Goal: Task Accomplishment & Management: Manage account settings

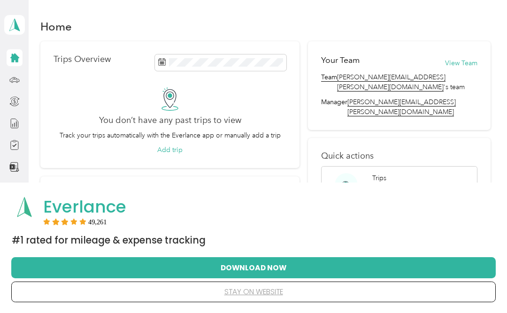
click at [291, 270] on button "Download Now" at bounding box center [253, 268] width 455 height 20
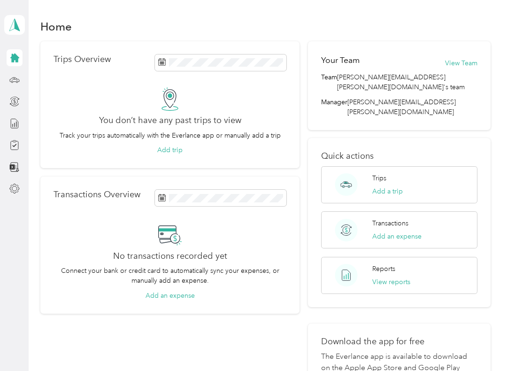
click at [393, 186] on button "Add a trip" at bounding box center [387, 191] width 31 height 10
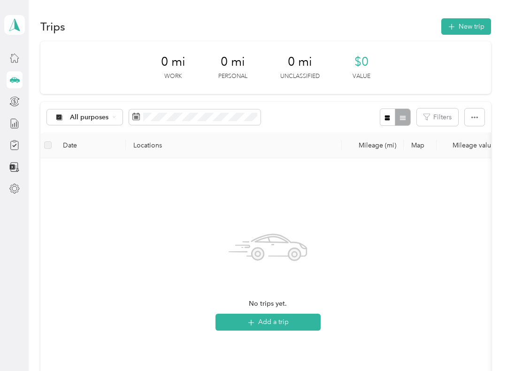
click at [461, 23] on button "New trip" at bounding box center [466, 26] width 50 height 16
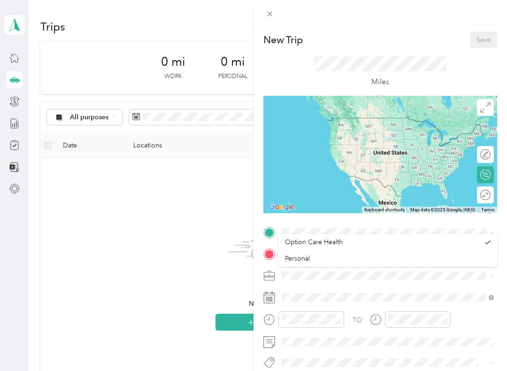
click at [329, 238] on span "Option Care Health" at bounding box center [314, 242] width 58 height 8
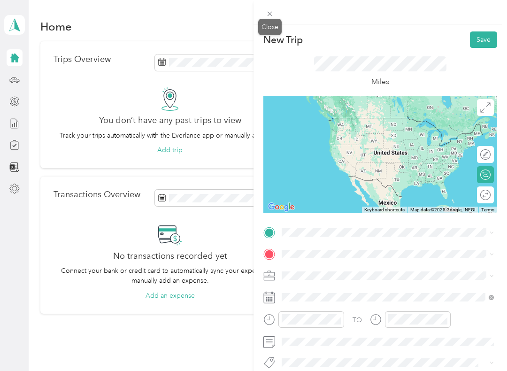
click at [272, 21] on div "Close" at bounding box center [269, 27] width 23 height 16
click at [267, 17] on icon at bounding box center [270, 14] width 8 height 8
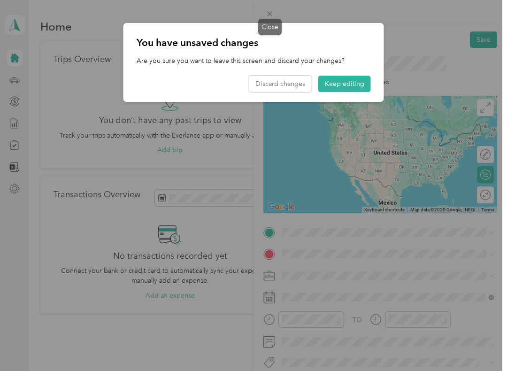
click at [291, 86] on button "Discard changes" at bounding box center [280, 84] width 63 height 16
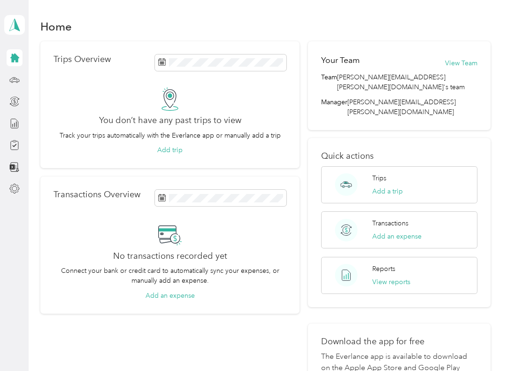
click at [53, 31] on h1 "Home" at bounding box center [55, 27] width 31 height 10
